Goal: Task Accomplishment & Management: Use online tool/utility

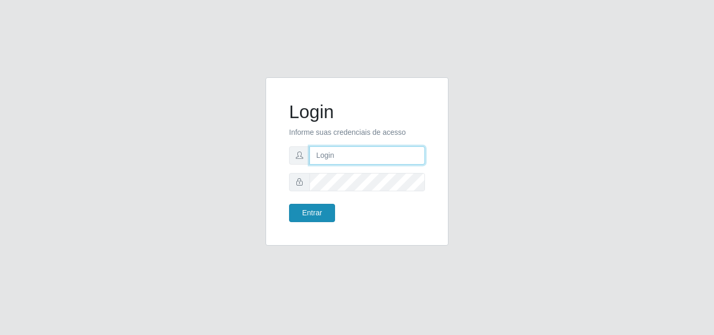
type input "raiane@gcestao"
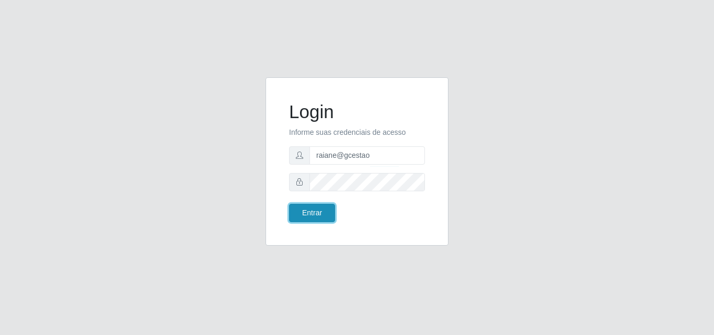
click at [324, 215] on button "Entrar" at bounding box center [312, 213] width 46 height 18
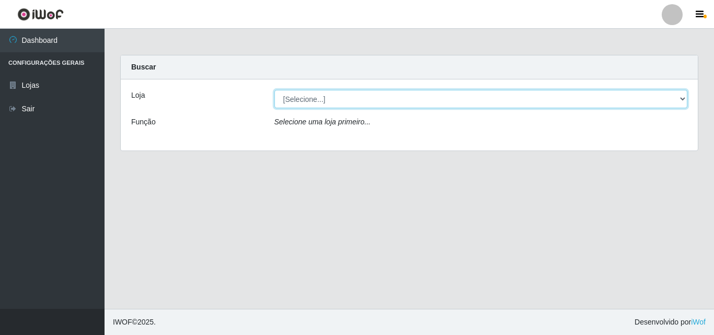
click at [295, 99] on select "[Selecione...] O Cestão - Geisel" at bounding box center [480, 99] width 413 height 18
select select "224"
click at [274, 90] on select "[Selecione...] O Cestão - Geisel" at bounding box center [480, 99] width 413 height 18
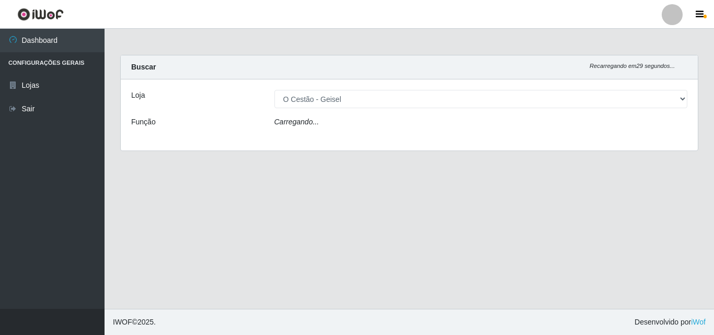
click at [313, 123] on icon "Carregando..." at bounding box center [296, 122] width 45 height 8
click at [322, 116] on div "Loja [Selecione...] O Cestão - Geisel Função Carregando..." at bounding box center [409, 114] width 577 height 71
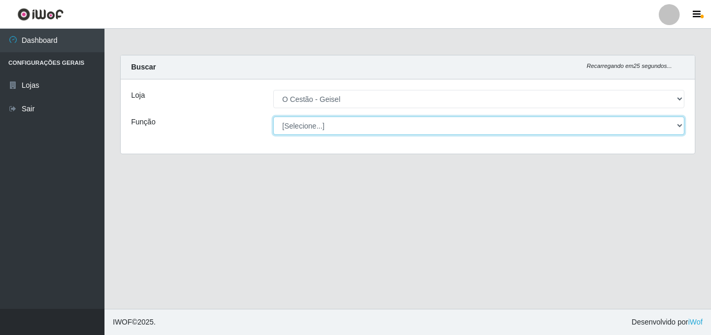
click at [334, 126] on select "[Selecione...] ASG ASG + ASG ++ Auxiliar de Estoque Auxiliar de Estoque + Auxil…" at bounding box center [478, 125] width 411 height 18
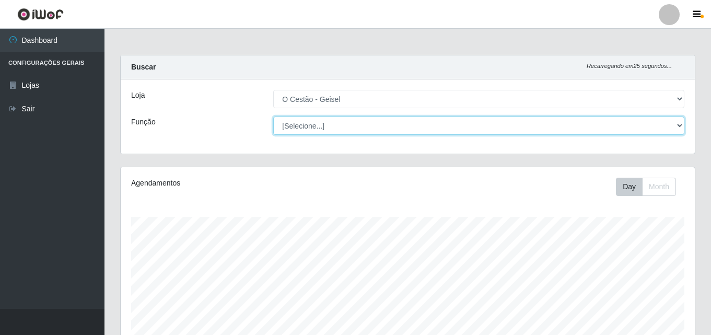
scroll to position [217, 574]
select select "72"
click at [273, 116] on select "[Selecione...] ASG ASG + ASG ++ Auxiliar de Estoque Auxiliar de Estoque + Auxil…" at bounding box center [478, 125] width 411 height 18
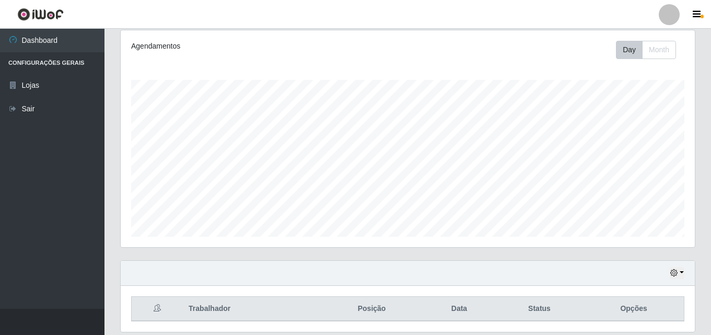
scroll to position [173, 0]
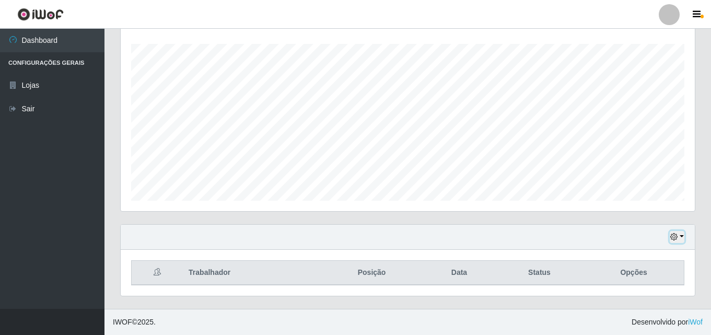
click at [679, 232] on button "button" at bounding box center [677, 237] width 15 height 12
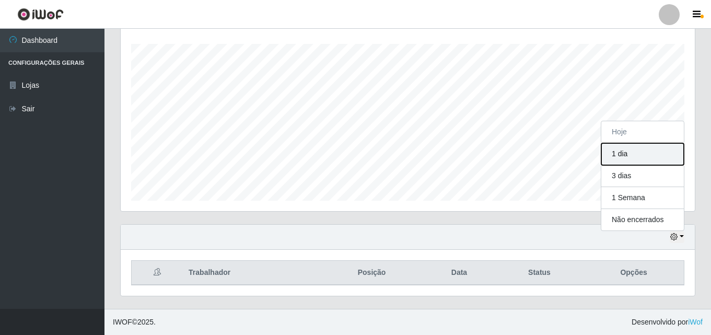
click at [641, 156] on button "1 dia" at bounding box center [642, 154] width 83 height 22
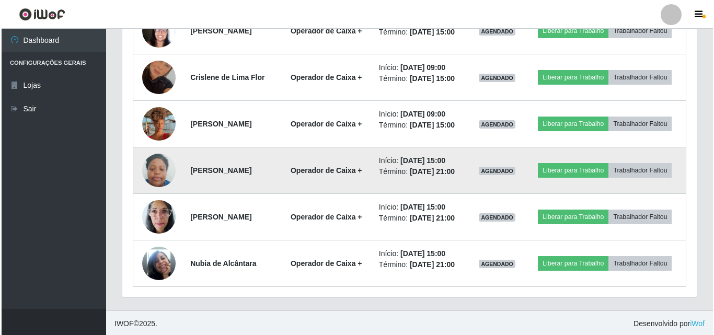
scroll to position [452, 0]
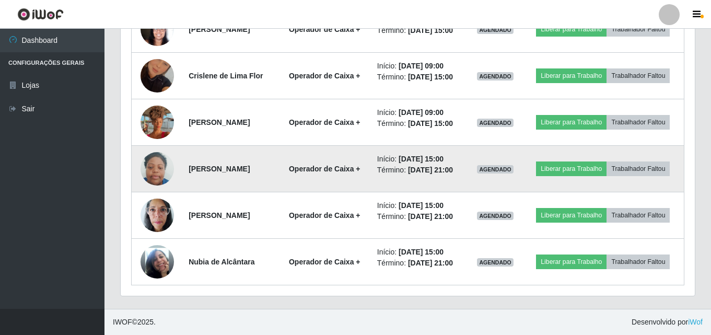
click at [155, 163] on img at bounding box center [157, 169] width 33 height 44
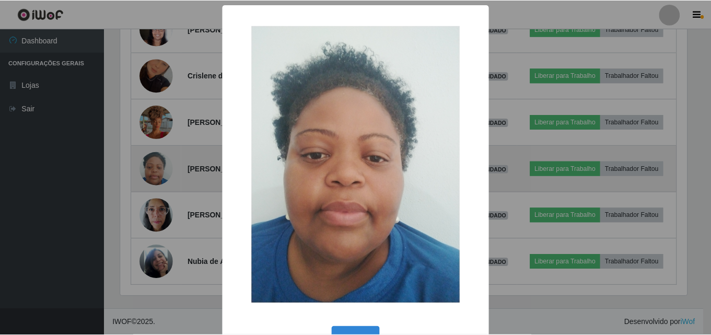
scroll to position [217, 569]
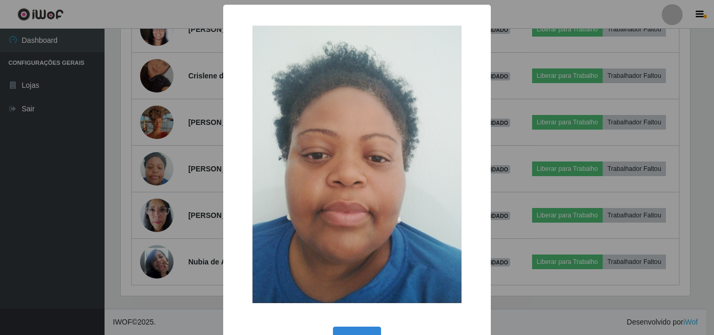
click at [160, 156] on div "× OK Cancel" at bounding box center [357, 167] width 714 height 335
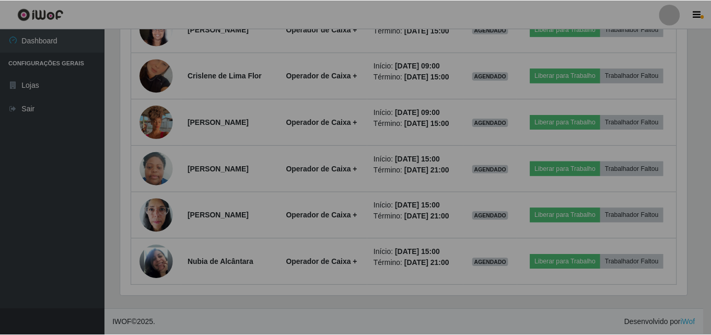
scroll to position [217, 574]
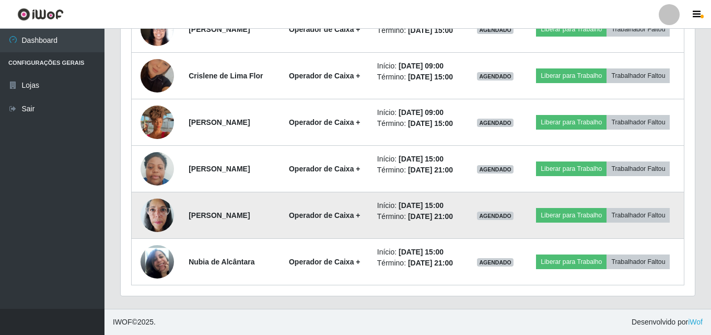
click at [156, 213] on img at bounding box center [157, 215] width 33 height 44
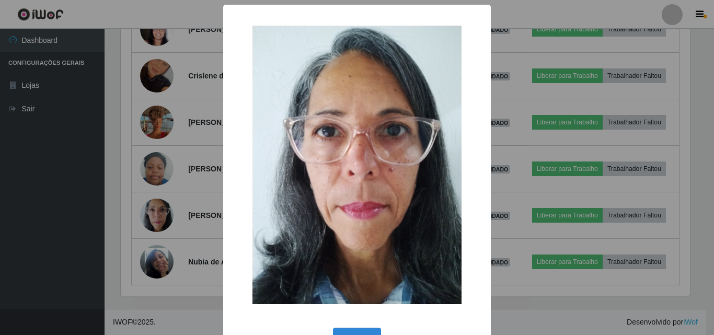
click at [156, 204] on div "× OK Cancel" at bounding box center [357, 167] width 714 height 335
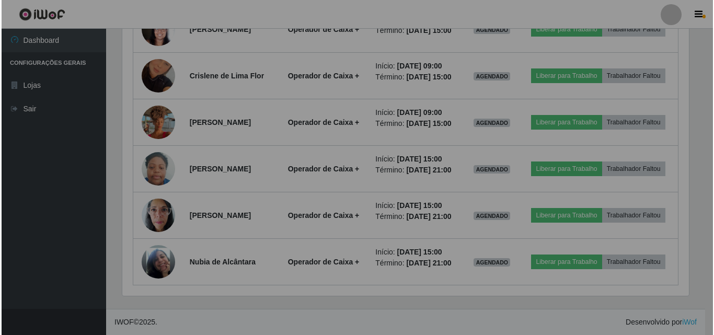
scroll to position [217, 574]
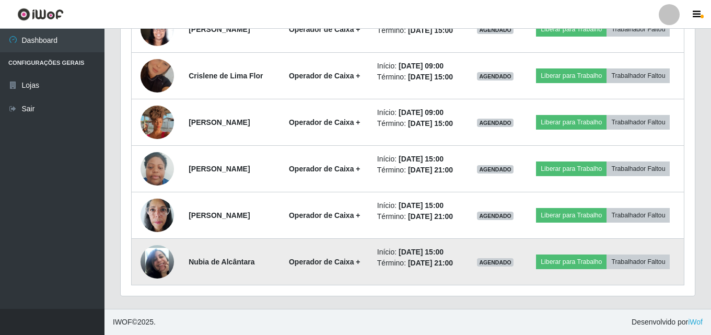
click at [159, 255] on img at bounding box center [157, 262] width 33 height 60
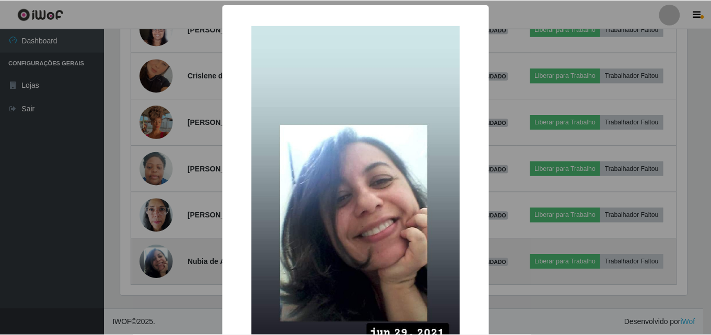
scroll to position [217, 569]
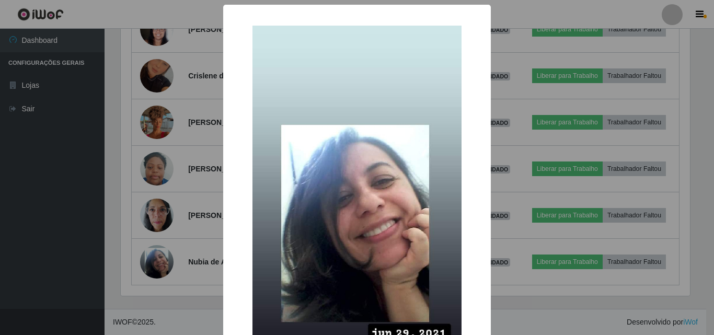
click at [162, 249] on div "× OK Cancel" at bounding box center [357, 167] width 714 height 335
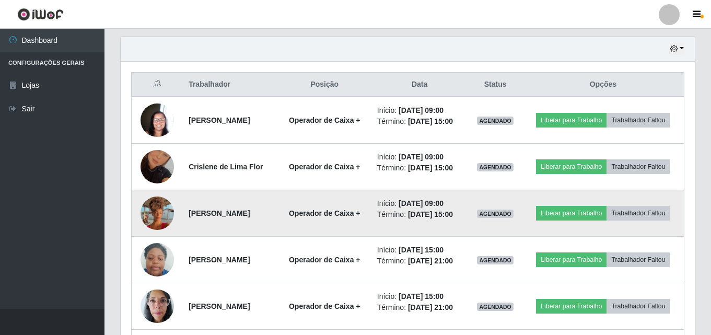
scroll to position [347, 0]
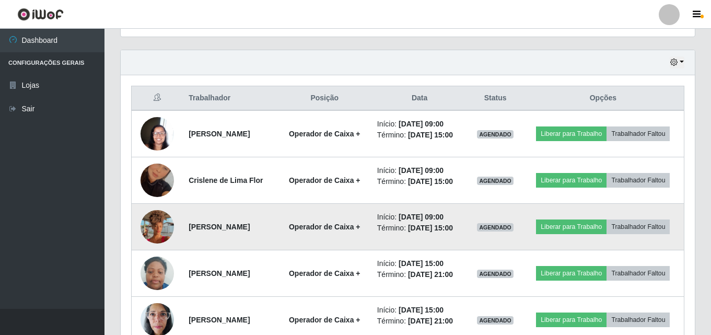
click at [147, 218] on img at bounding box center [157, 227] width 33 height 60
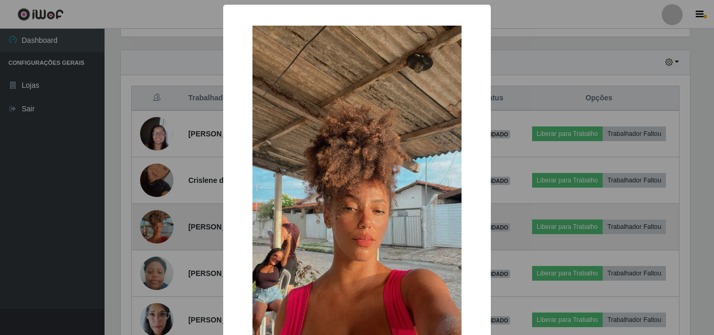
click at [147, 218] on div "× OK Cancel" at bounding box center [357, 167] width 714 height 335
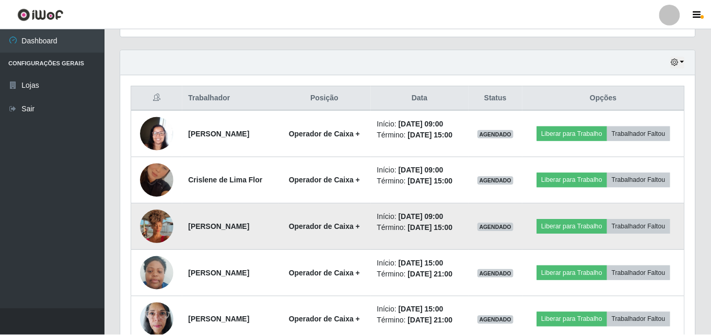
scroll to position [217, 574]
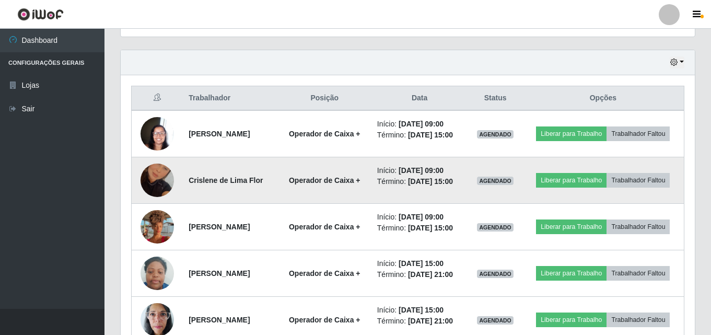
click at [151, 181] on img at bounding box center [157, 180] width 33 height 60
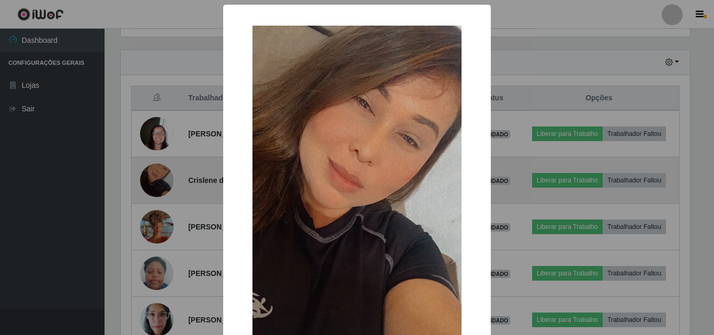
click at [151, 181] on div "× OK Cancel" at bounding box center [357, 167] width 714 height 335
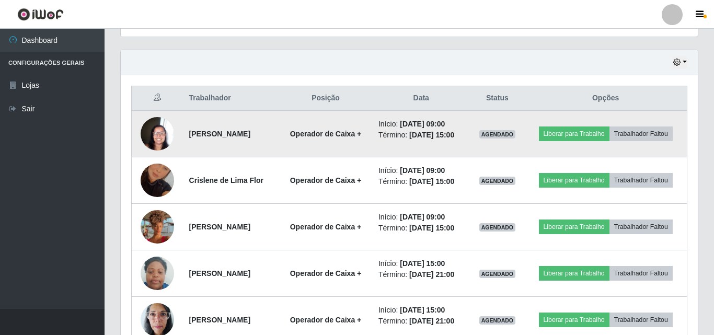
scroll to position [217, 574]
click at [162, 132] on img at bounding box center [157, 133] width 33 height 44
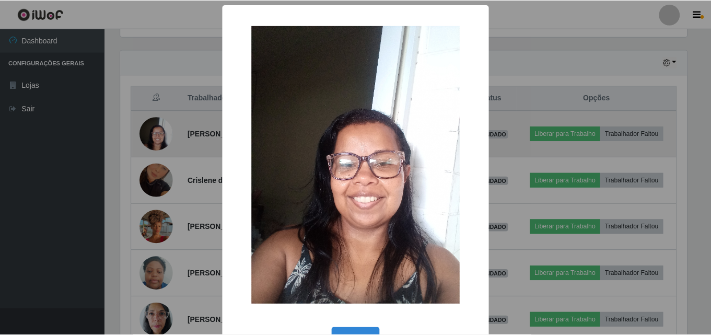
scroll to position [217, 569]
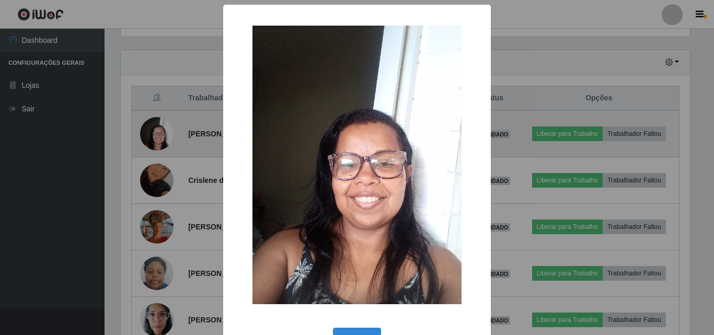
click at [162, 132] on div "× OK Cancel" at bounding box center [357, 167] width 714 height 335
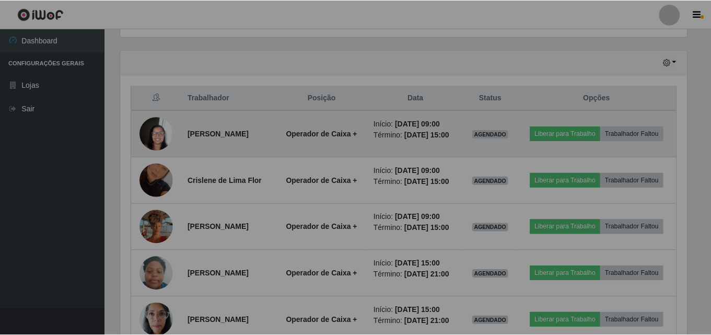
scroll to position [0, 0]
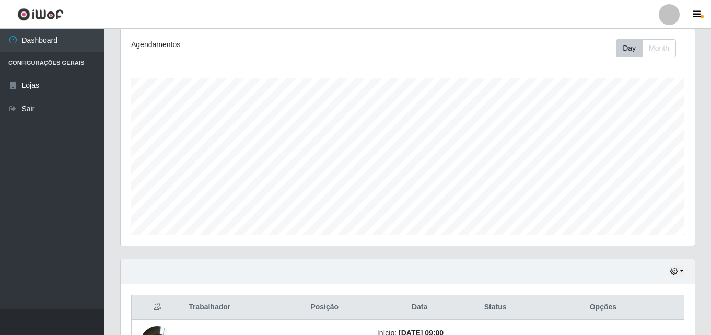
click at [673, 7] on div at bounding box center [669, 14] width 21 height 21
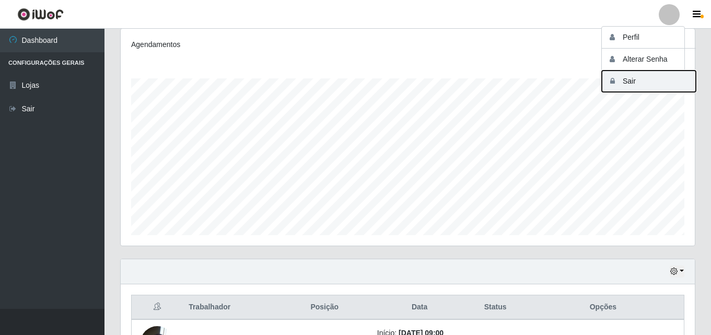
click at [657, 84] on button "Sair" at bounding box center [649, 81] width 94 height 21
